Goal: Check status: Check status

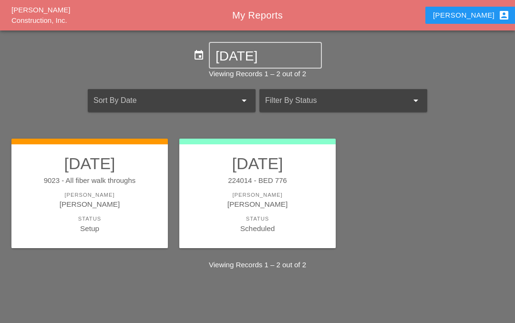
click at [93, 189] on link "[DATE] 9023 - All fiber walk throughs [PERSON_NAME] [PERSON_NAME] Status Setup" at bounding box center [89, 194] width 137 height 80
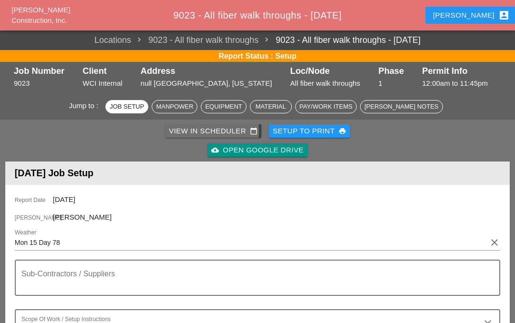
click at [226, 127] on div "View in Scheduler calendar_today" at bounding box center [213, 131] width 89 height 11
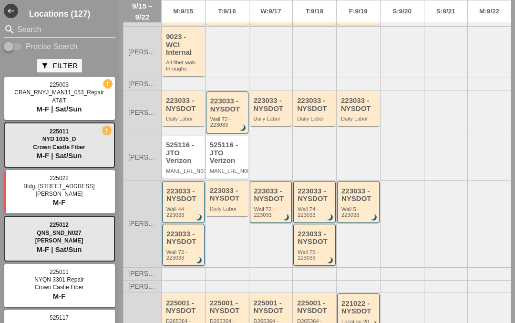
scroll to position [182, 0]
click at [186, 199] on div "223033 - NYSDOT" at bounding box center [183, 195] width 35 height 16
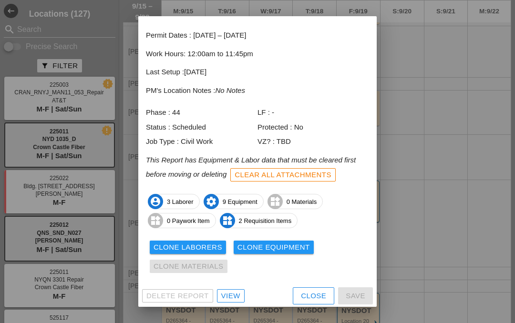
scroll to position [40, 0]
click at [237, 290] on link "View" at bounding box center [231, 296] width 28 height 13
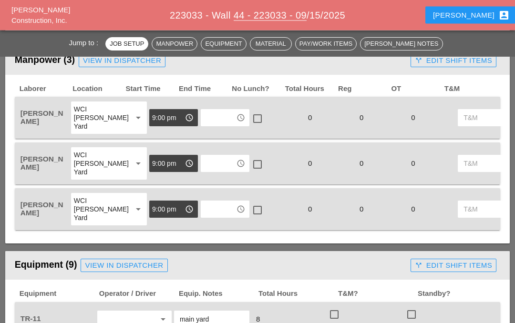
scroll to position [499, 0]
